Goal: Task Accomplishment & Management: Use online tool/utility

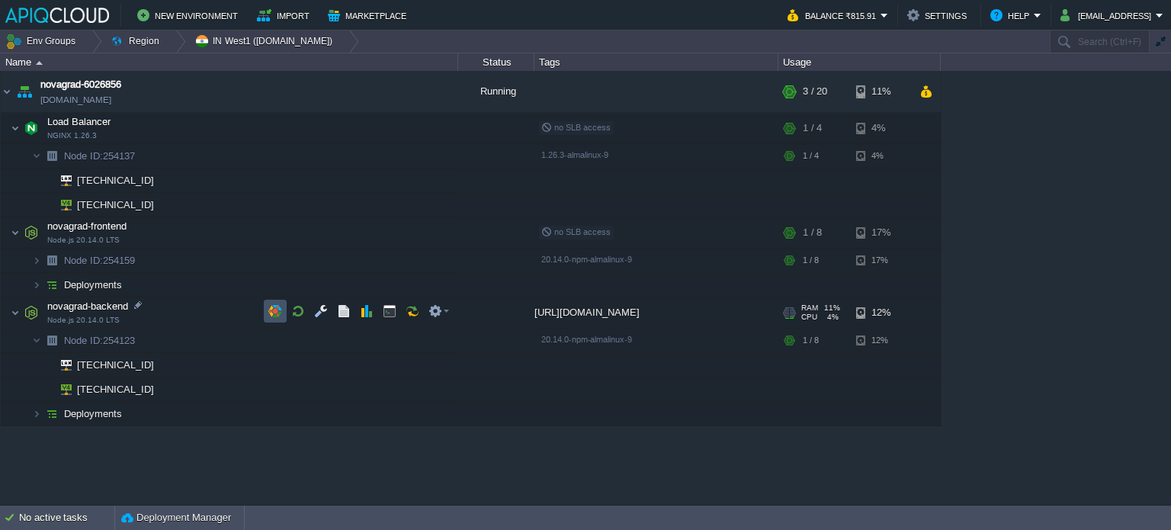
click at [269, 310] on button "button" at bounding box center [275, 311] width 14 height 14
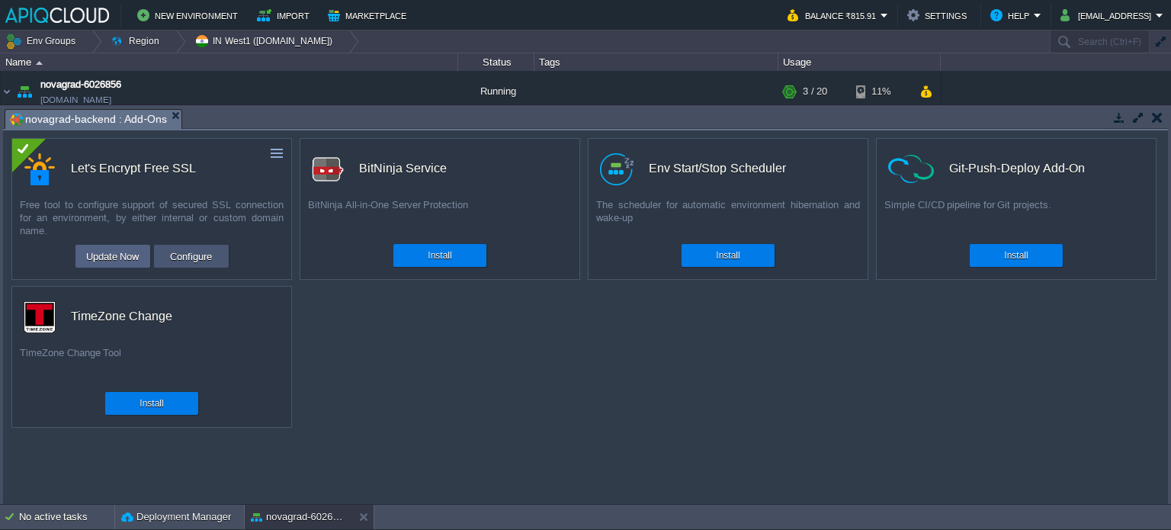
click at [185, 254] on button "Configure" at bounding box center [190, 256] width 51 height 18
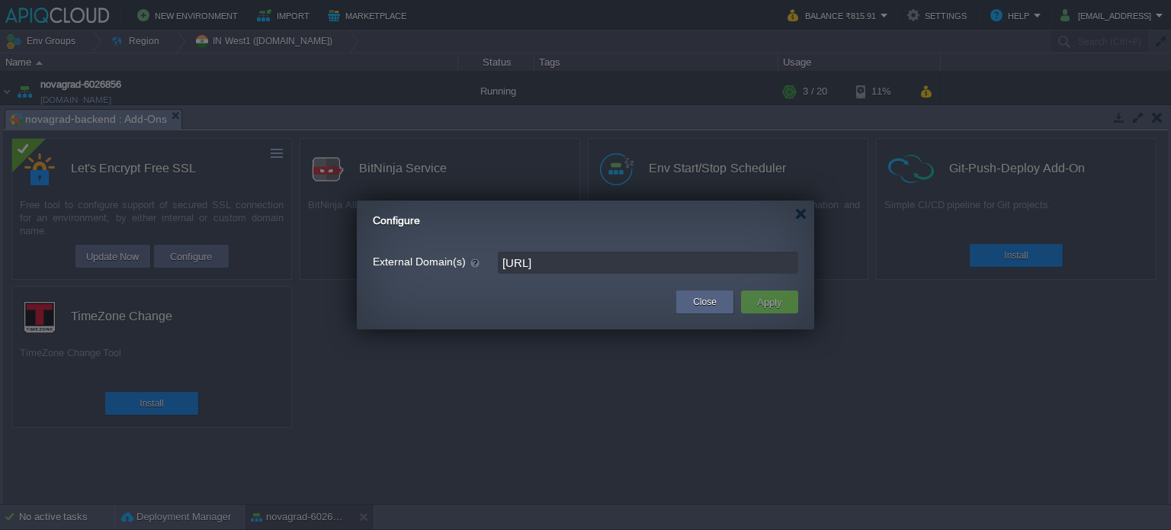
drag, startPoint x: 519, startPoint y: 265, endPoint x: 492, endPoint y: 268, distance: 27.6
click at [492, 268] on div "External Domain(s) [URL]" at bounding box center [585, 263] width 425 height 22
type input "[URL]"
click at [774, 303] on button "Apply" at bounding box center [770, 302] width 34 height 18
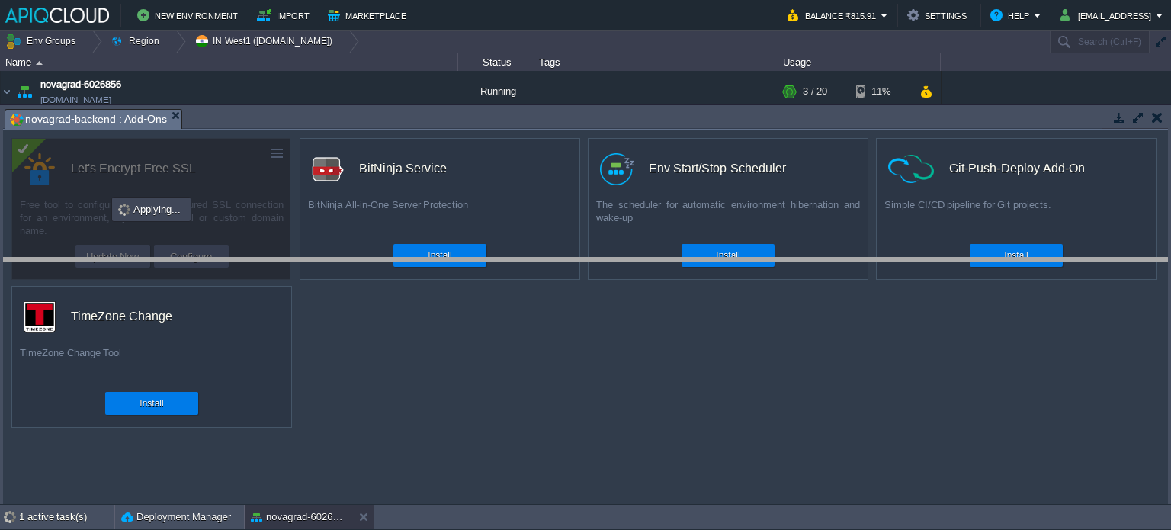
drag, startPoint x: 479, startPoint y: 118, endPoint x: 477, endPoint y: 267, distance: 148.7
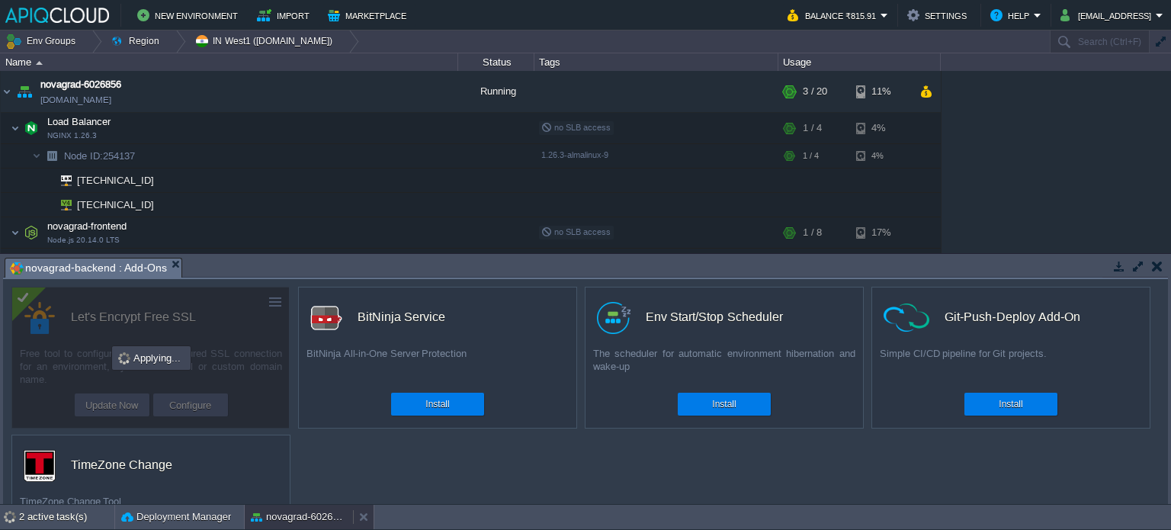
click at [286, 514] on button "novagrad-6026856" at bounding box center [299, 516] width 96 height 15
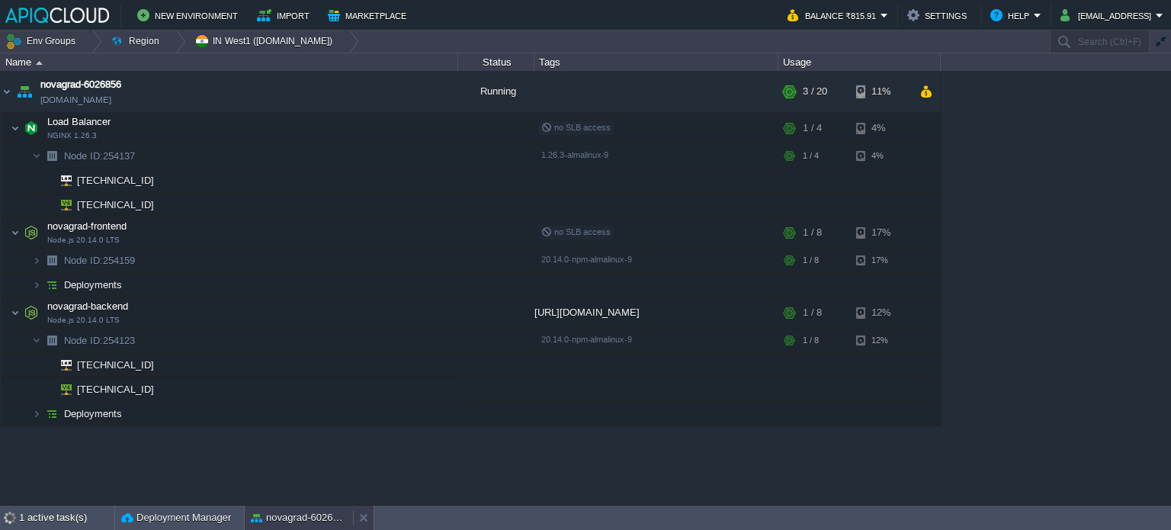
click at [286, 514] on button "novagrad-6026856" at bounding box center [299, 517] width 96 height 15
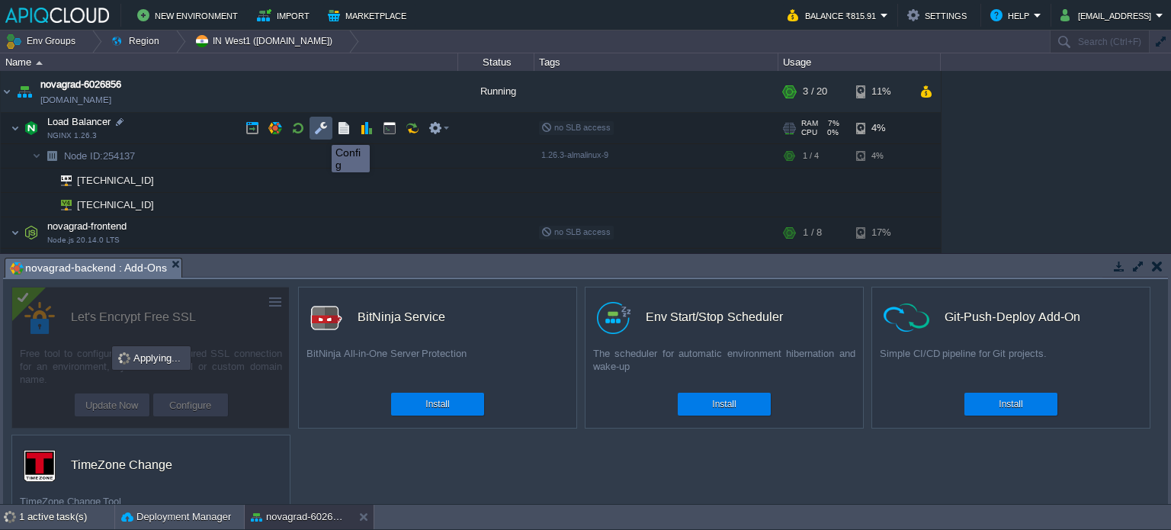
click at [320, 131] on button "button" at bounding box center [321, 128] width 14 height 14
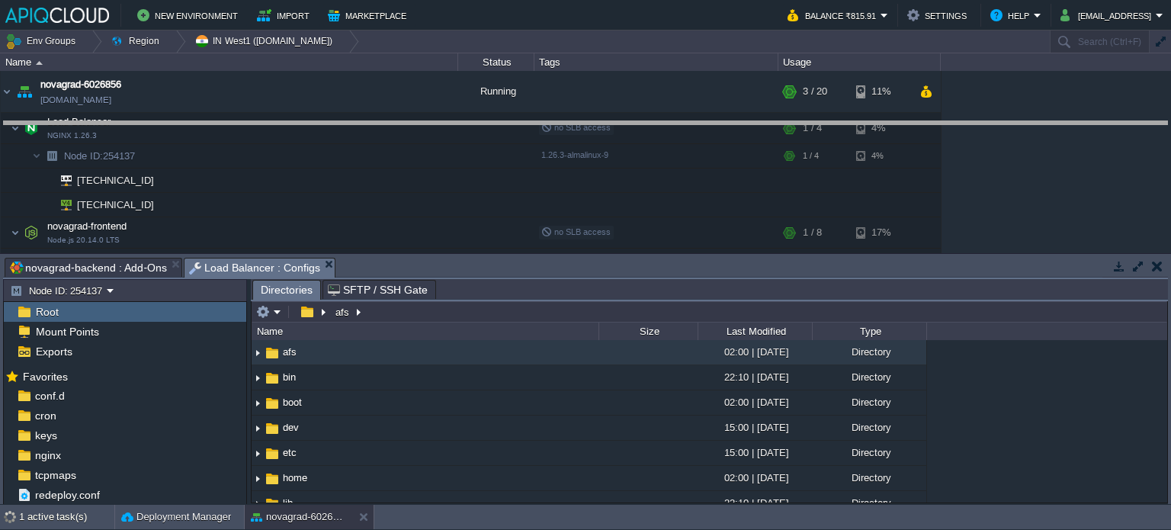
drag, startPoint x: 509, startPoint y: 274, endPoint x: 502, endPoint y: 91, distance: 183.9
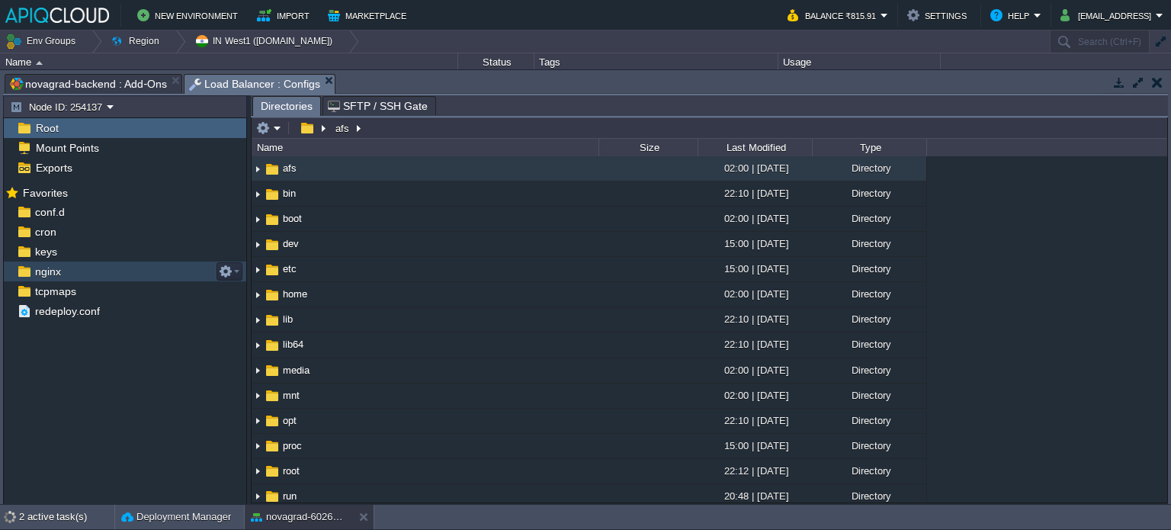
click at [51, 273] on span "nginx" at bounding box center [47, 272] width 31 height 14
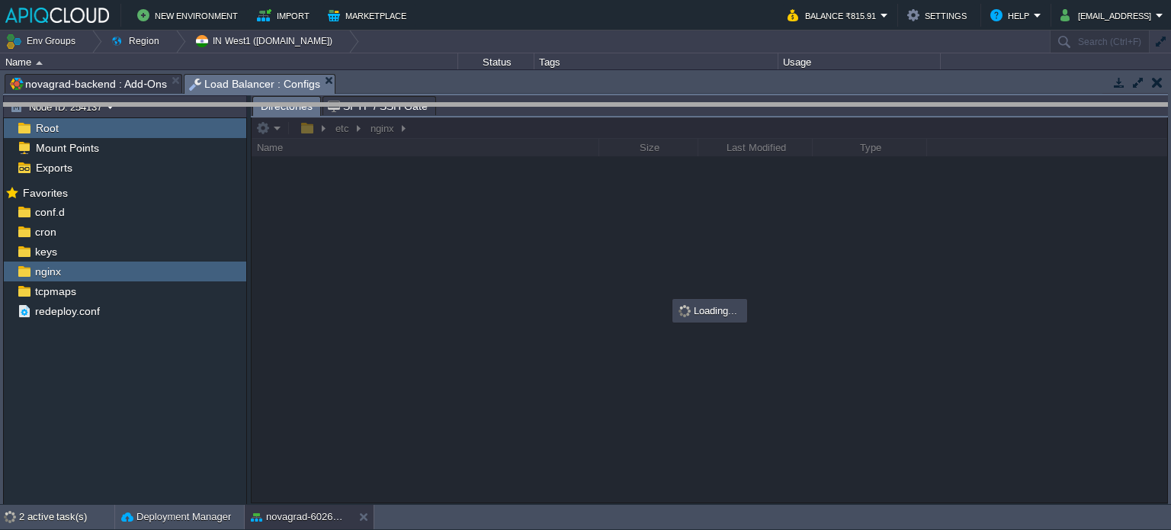
drag, startPoint x: 539, startPoint y: 91, endPoint x: 549, endPoint y: 161, distance: 70.8
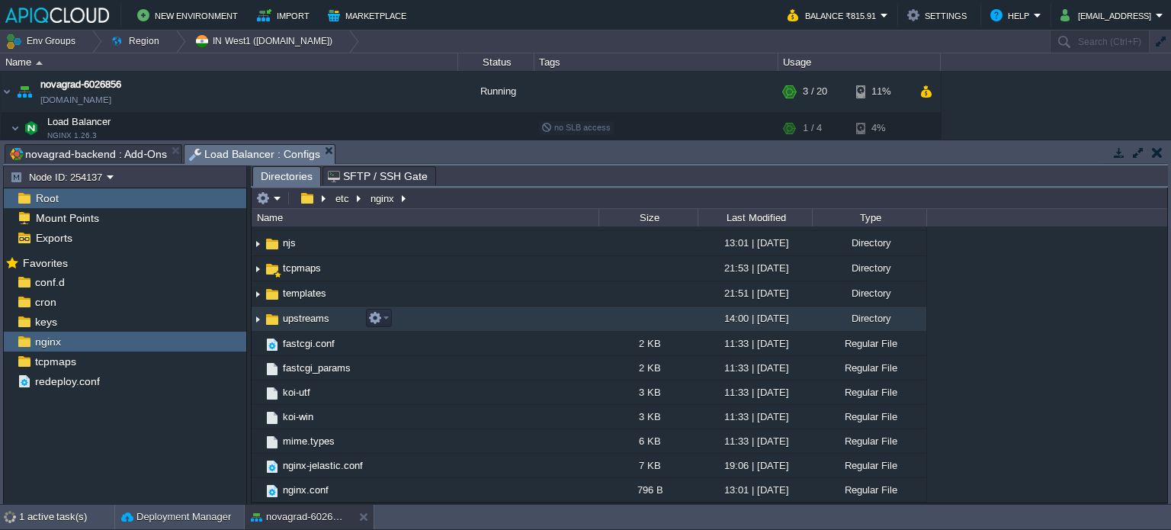
scroll to position [76, 0]
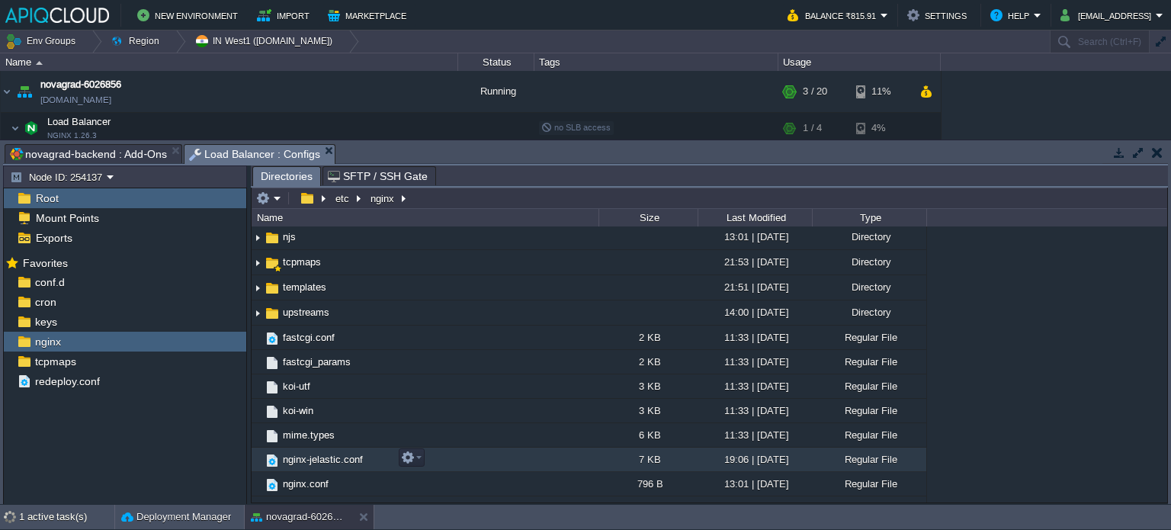
click at [301, 460] on span "nginx-jelastic.conf" at bounding box center [323, 459] width 85 height 13
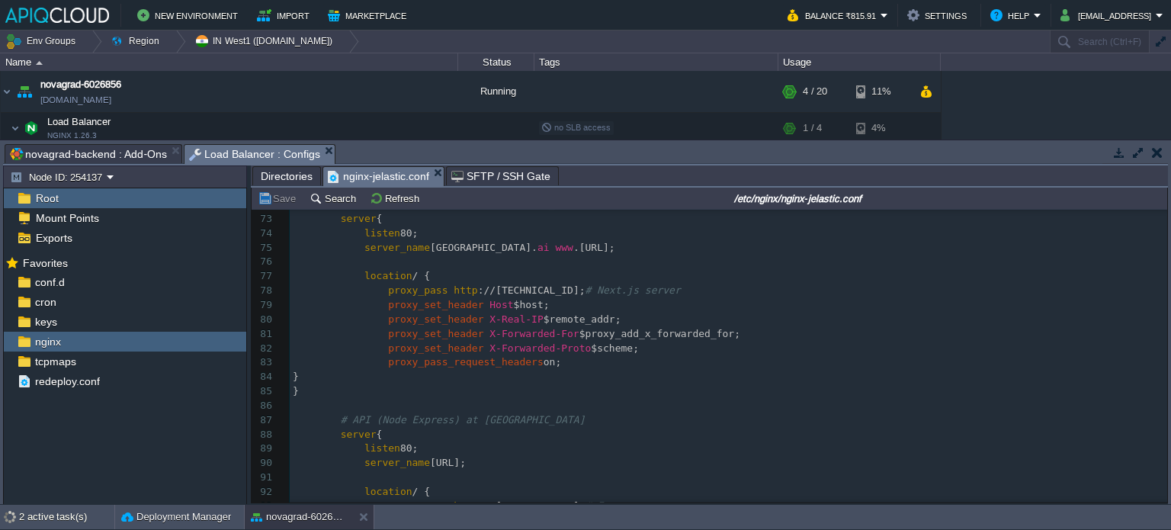
scroll to position [1056, 0]
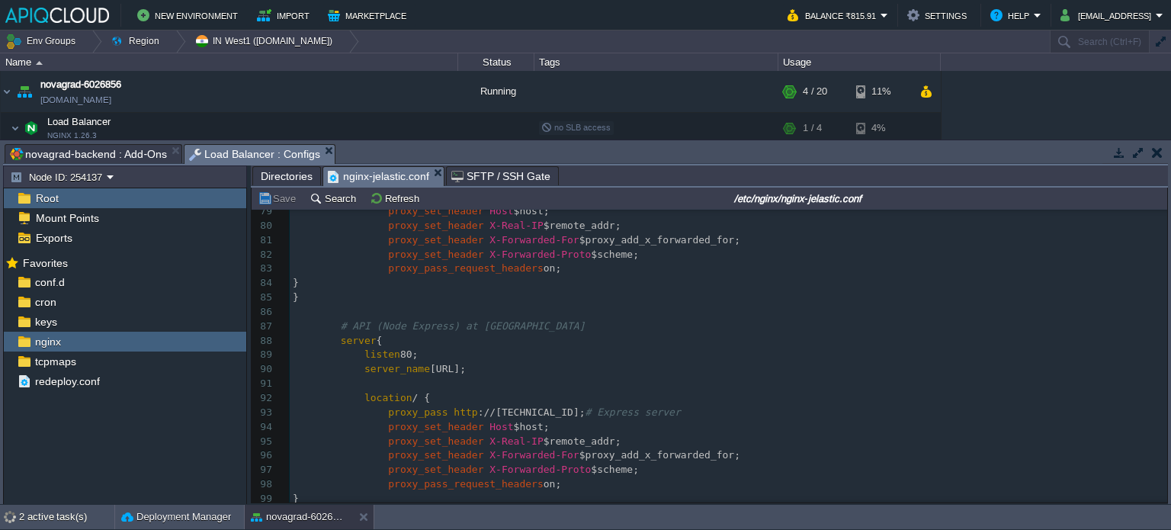
click at [119, 159] on span "novagrad-backend : Add-Ons" at bounding box center [88, 154] width 157 height 18
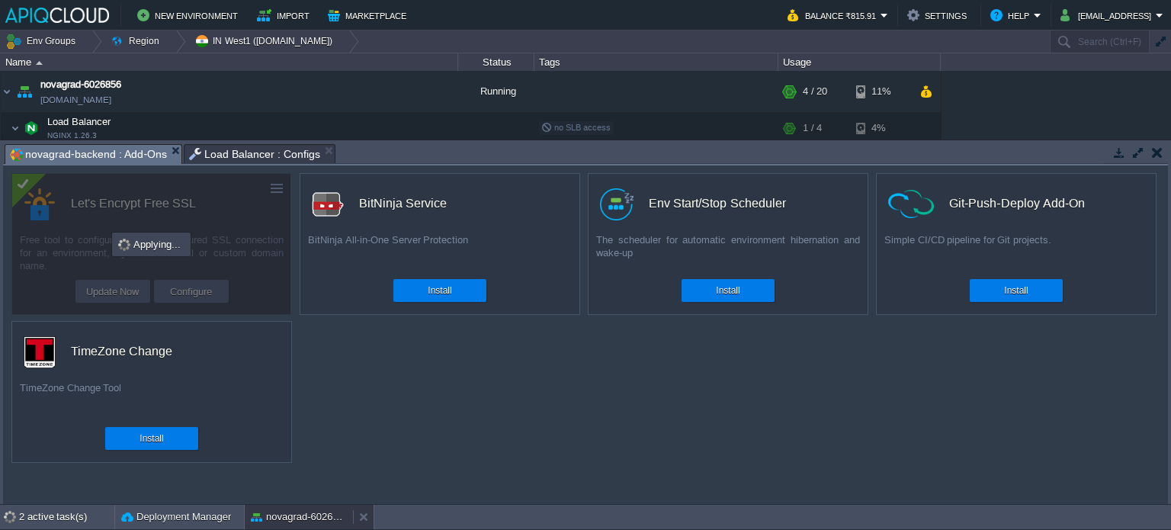
click at [281, 521] on button "novagrad-6026856" at bounding box center [299, 516] width 96 height 15
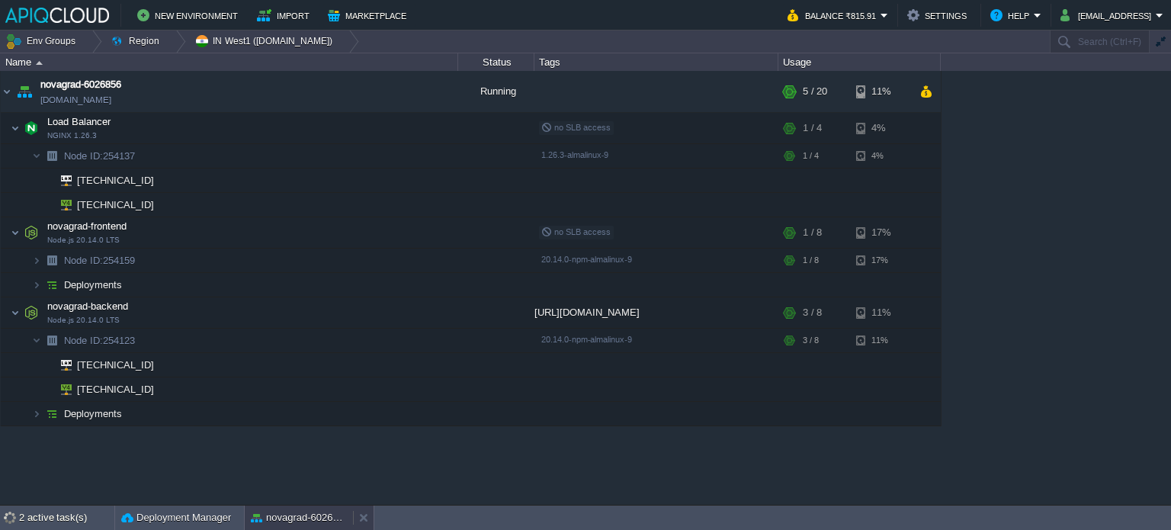
click at [294, 518] on button "novagrad-6026856" at bounding box center [299, 517] width 96 height 15
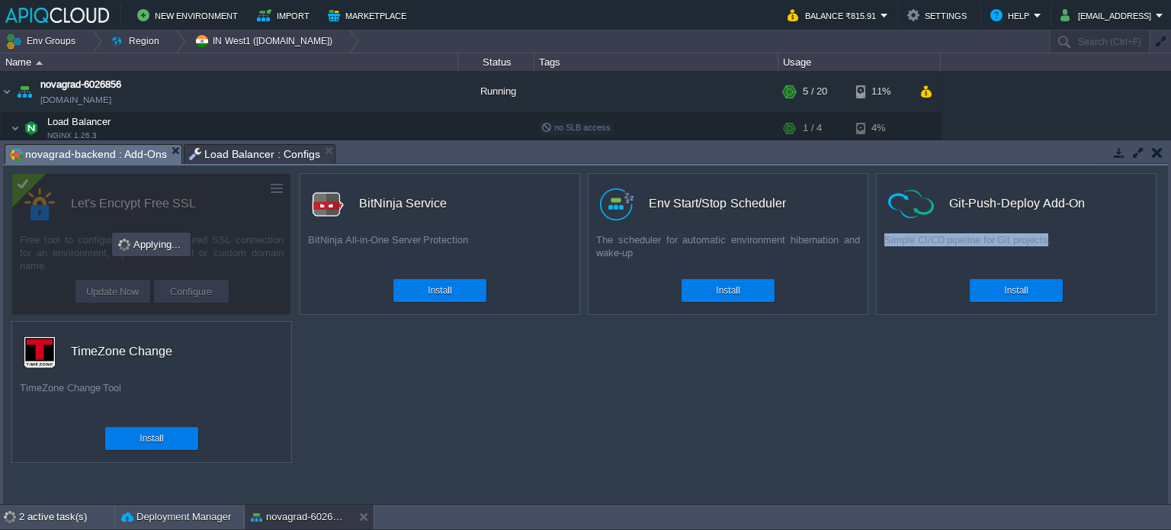
drag, startPoint x: 883, startPoint y: 240, endPoint x: 1046, endPoint y: 243, distance: 163.2
click at [1046, 243] on div "Simple CI/CD pipeline for Git projects." at bounding box center [1016, 252] width 279 height 38
click at [862, 389] on div "custom Let's Encrypt Free SSL Free tool to configure support of secured SSL con…" at bounding box center [585, 334] width 1165 height 339
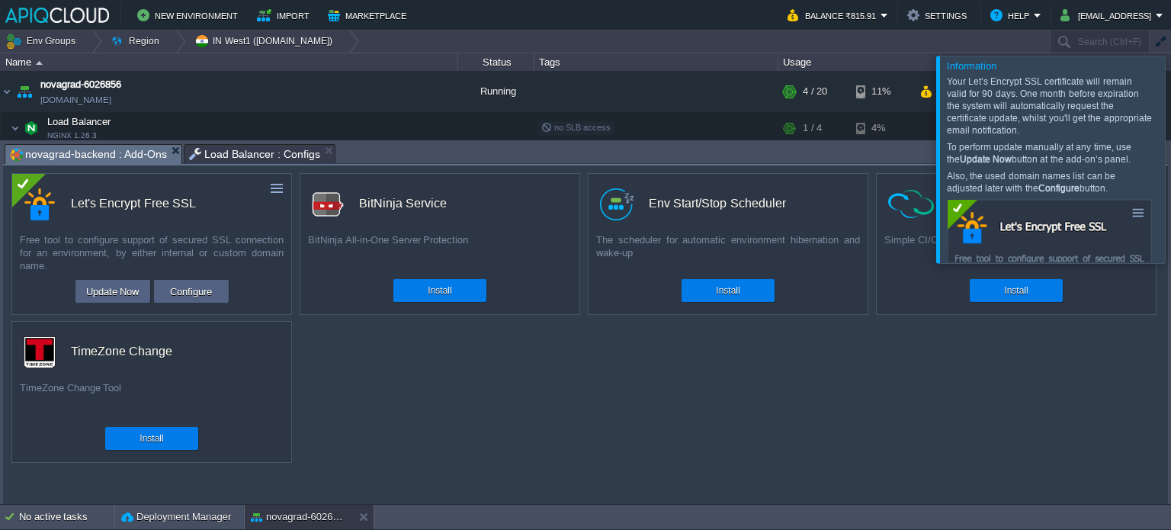
click at [1170, 160] on div at bounding box center [1189, 159] width 0 height 207
